Goal: Task Accomplishment & Management: Use online tool/utility

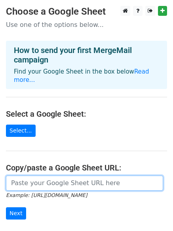
click at [25, 177] on input "url" at bounding box center [84, 183] width 157 height 15
paste input "[URL][DOMAIN_NAME]"
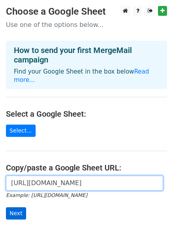
type input "[URL][DOMAIN_NAME]"
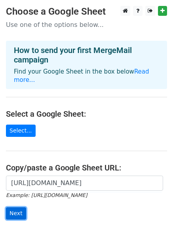
click at [19, 208] on input "Next" at bounding box center [16, 214] width 20 height 12
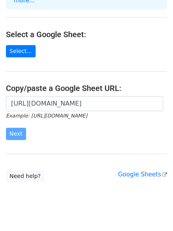
scroll to position [86, 0]
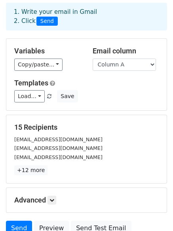
scroll to position [108, 0]
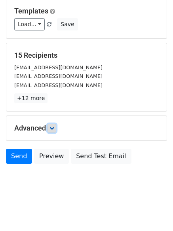
click at [51, 129] on icon at bounding box center [52, 128] width 5 height 5
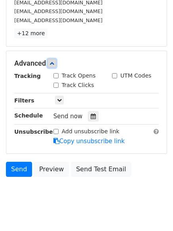
scroll to position [178, 0]
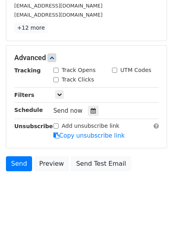
click at [55, 79] on input "Track Clicks" at bounding box center [56, 79] width 5 height 5
checkbox input "true"
click at [55, 69] on input "Track Opens" at bounding box center [56, 70] width 5 height 5
checkbox input "true"
click at [91, 109] on icon at bounding box center [93, 111] width 5 height 6
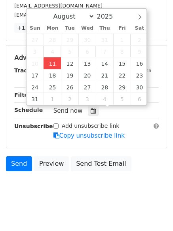
type input "2025-08-11 17:28"
type input "05"
type input "28"
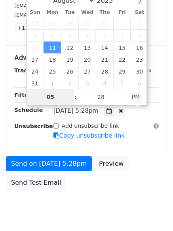
type input "6"
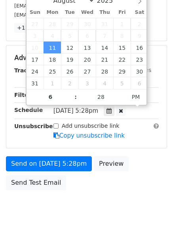
type input "2025-08-11 18:28"
click at [84, 186] on div "Send on Aug 11 at 5:28pm Preview Send Test Email" at bounding box center [86, 176] width 173 height 38
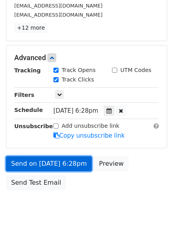
click at [69, 167] on link "Send on Aug 11 at 6:28pm" at bounding box center [49, 164] width 86 height 15
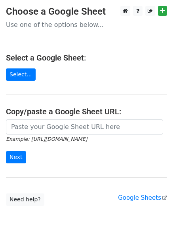
click at [61, 136] on icon "Example: [URL][DOMAIN_NAME]" at bounding box center [46, 139] width 81 height 7
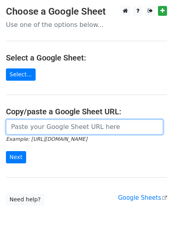
click at [65, 127] on input "url" at bounding box center [84, 127] width 157 height 15
type input "[URL][DOMAIN_NAME]"
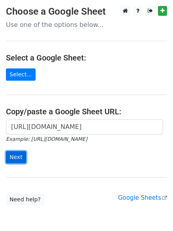
click at [12, 155] on input "Next" at bounding box center [16, 157] width 20 height 12
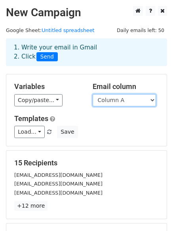
click at [118, 100] on select "Column A Column B Column C" at bounding box center [124, 100] width 63 height 12
select select "Column B"
click at [93, 94] on select "Column A Column B Column C" at bounding box center [124, 100] width 63 height 12
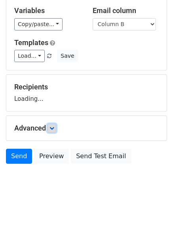
click at [52, 129] on icon at bounding box center [52, 128] width 5 height 5
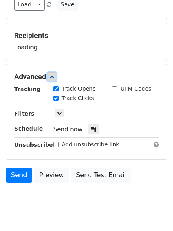
scroll to position [129, 0]
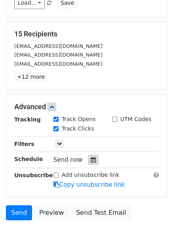
click at [92, 157] on icon at bounding box center [93, 160] width 5 height 6
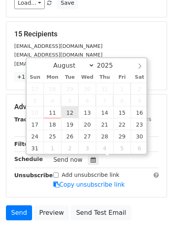
type input "2025-08-12 12:00"
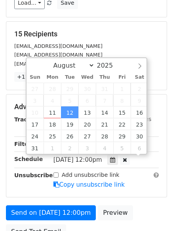
scroll to position [0, 0]
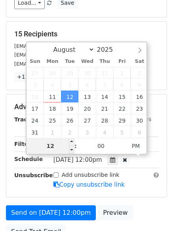
type input "7"
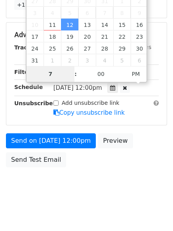
scroll to position [205, 0]
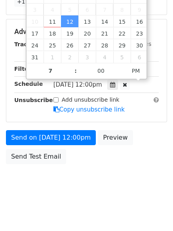
type input "2025-08-12 19:00"
click at [95, 172] on body "New Campaign Daily emails left: 50 Google Sheet: Untitled spreadsheet 1. Write …" at bounding box center [86, 0] width 173 height 399
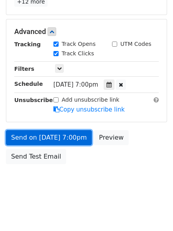
click at [72, 138] on link "Send on Aug 12 at 7:00pm" at bounding box center [49, 137] width 86 height 15
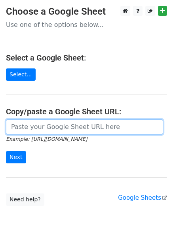
click at [50, 125] on input "url" at bounding box center [84, 127] width 157 height 15
type input "[URL][DOMAIN_NAME]"
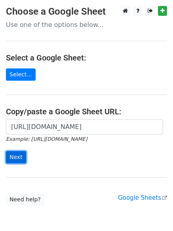
click at [22, 154] on input "Next" at bounding box center [16, 157] width 20 height 12
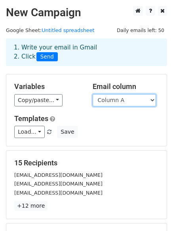
click at [118, 103] on select "Column A Column B Column C" at bounding box center [124, 100] width 63 height 12
select select "Column C"
click at [93, 94] on select "Column A Column B Column C" at bounding box center [124, 100] width 63 height 12
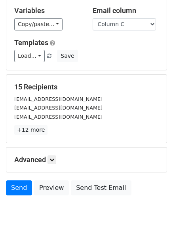
click at [47, 156] on h5 "Advanced" at bounding box center [86, 160] width 145 height 9
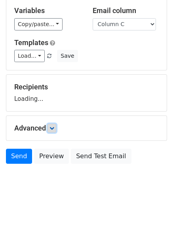
click at [54, 127] on icon at bounding box center [52, 128] width 5 height 5
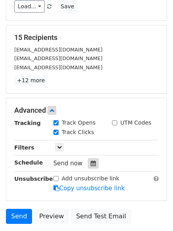
click at [93, 159] on div at bounding box center [93, 164] width 11 height 10
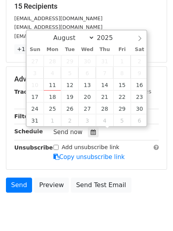
scroll to position [186, 0]
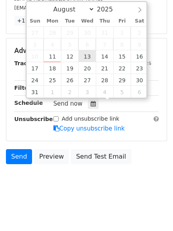
type input "2025-08-13 12:00"
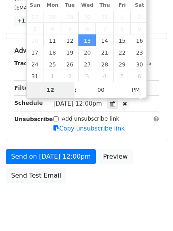
type input "8"
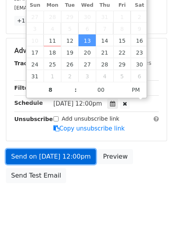
type input "2025-08-13 20:00"
click at [69, 158] on link "Send on Aug 13 at 12:00pm" at bounding box center [51, 156] width 90 height 15
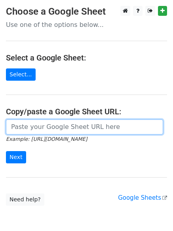
drag, startPoint x: 38, startPoint y: 128, endPoint x: 40, endPoint y: 133, distance: 5.0
click at [38, 128] on input "url" at bounding box center [84, 127] width 157 height 15
type input "[URL][DOMAIN_NAME]"
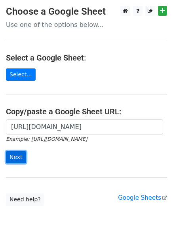
click at [16, 156] on input "Next" at bounding box center [16, 157] width 20 height 12
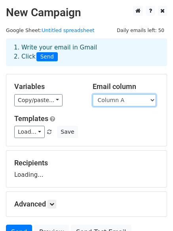
click at [98, 100] on select "Column A Column B Column C" at bounding box center [124, 100] width 63 height 12
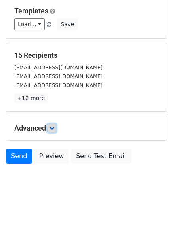
click at [51, 124] on link at bounding box center [52, 128] width 9 height 9
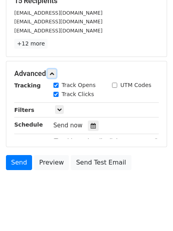
scroll to position [165, 0]
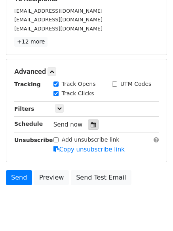
click at [91, 126] on icon at bounding box center [93, 125] width 5 height 6
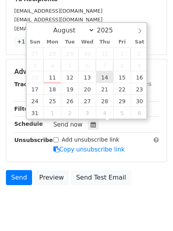
type input "2025-08-14 12:00"
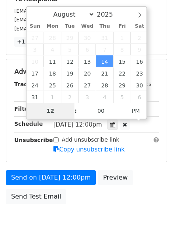
type input "9"
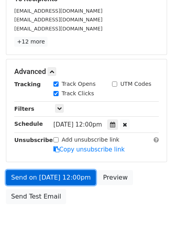
type input "2025-08-14 21:00"
click at [76, 175] on link "Send on Aug 14 at 12:00pm" at bounding box center [51, 177] width 90 height 15
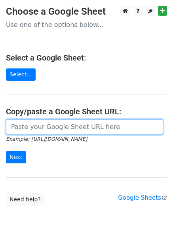
drag, startPoint x: 49, startPoint y: 127, endPoint x: 54, endPoint y: 134, distance: 9.1
click at [49, 127] on input "url" at bounding box center [84, 127] width 157 height 15
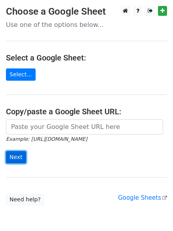
click at [23, 155] on input "Next" at bounding box center [16, 157] width 20 height 12
click at [72, 146] on form "Example: https://docs.google.com/spreadsheets/d/abc/edit Next" at bounding box center [86, 142] width 161 height 44
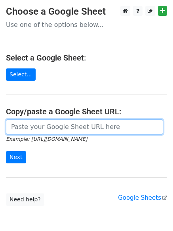
click at [65, 132] on input "url" at bounding box center [84, 127] width 157 height 15
type input "https://docs.google.com/spreadsheets/d/1VMoAtDYv4K8B5V6mgil70SKB7fgC2P1QQk3gcza…"
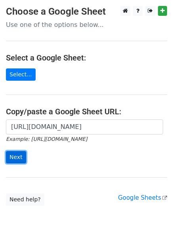
click at [20, 155] on input "Next" at bounding box center [16, 157] width 20 height 12
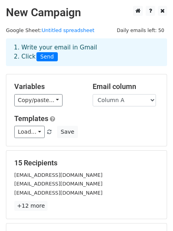
click at [115, 107] on div "Variables Copy/paste... {{Column A}} {{Column B}} {{Column C}} Email column Col…" at bounding box center [86, 111] width 161 height 72
drag, startPoint x: 117, startPoint y: 98, endPoint x: 118, endPoint y: 103, distance: 5.3
click at [117, 98] on select "Column A Column B Column C" at bounding box center [124, 100] width 63 height 12
select select "Column B"
click at [93, 94] on select "Column A Column B Column C" at bounding box center [124, 100] width 63 height 12
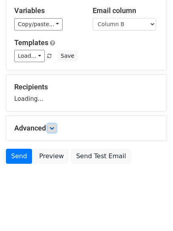
click at [56, 129] on link at bounding box center [52, 128] width 9 height 9
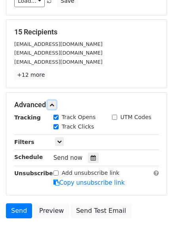
scroll to position [143, 0]
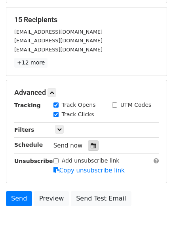
click at [92, 147] on icon at bounding box center [93, 146] width 5 height 6
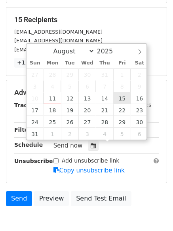
type input "2025-08-15 12:00"
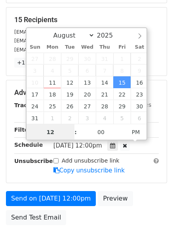
scroll to position [0, 0]
type input "10"
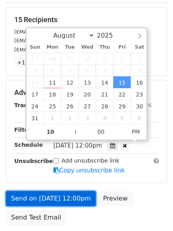
type input "2025-08-15 22:00"
click at [59, 199] on link "Send on Aug 15 at 12:00pm" at bounding box center [51, 198] width 90 height 15
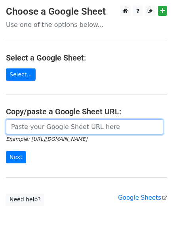
click at [60, 129] on input "url" at bounding box center [84, 127] width 157 height 15
type input "https://docs.google.com/spreadsheets/d/1VMoAtDYv4K8B5V6mgil70SKB7fgC2P1QQk3gcza…"
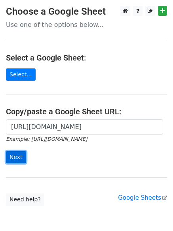
click at [22, 155] on input "Next" at bounding box center [16, 157] width 20 height 12
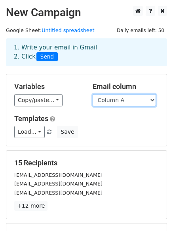
click at [147, 98] on select "Column A Column B Column C" at bounding box center [124, 100] width 63 height 12
select select "Column C"
click at [93, 94] on select "Column A Column B Column C" at bounding box center [124, 100] width 63 height 12
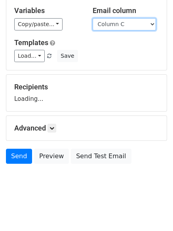
scroll to position [76, 0]
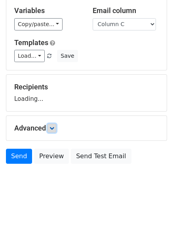
click at [53, 130] on icon at bounding box center [52, 128] width 5 height 5
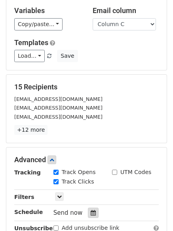
click at [93, 212] on div at bounding box center [93, 213] width 11 height 10
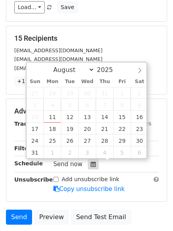
scroll to position [186, 0]
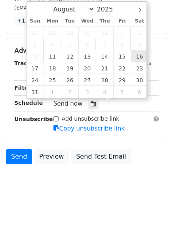
type input "[DATE] 12:00"
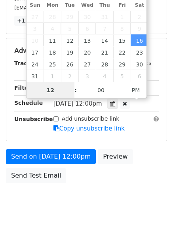
scroll to position [0, 0]
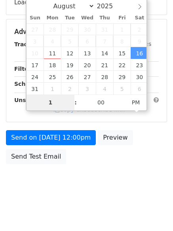
type input "11"
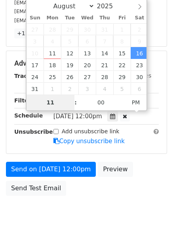
scroll to position [186, 0]
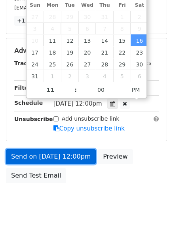
type input "[DATE] 23:00"
click at [72, 156] on link "Send on [DATE] 12:00pm" at bounding box center [51, 156] width 90 height 15
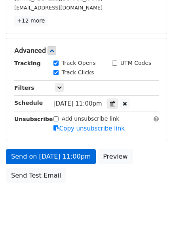
scroll to position [173, 0]
